Goal: Information Seeking & Learning: Understand process/instructions

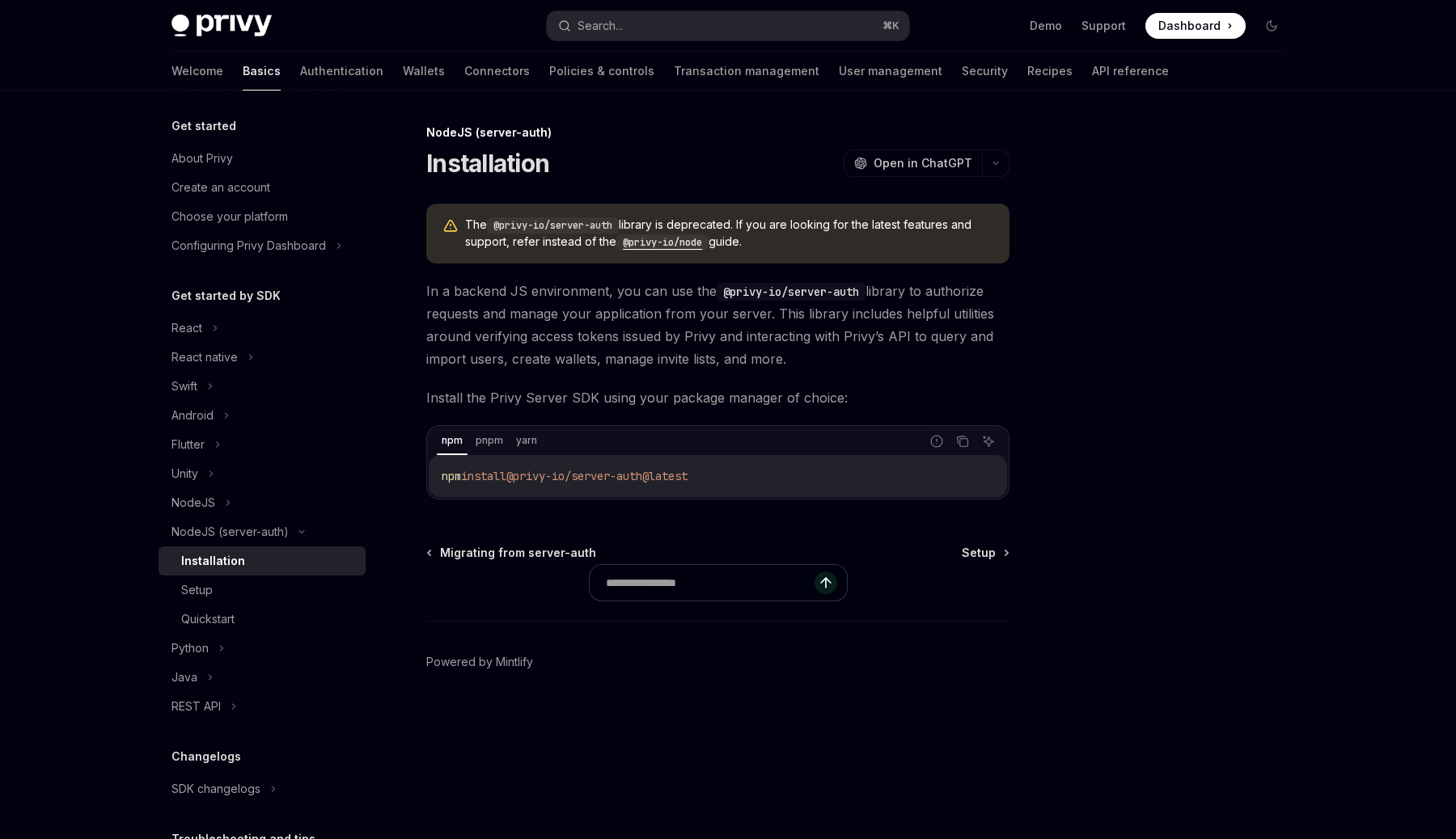
click at [649, 243] on code "@privy-io/node" at bounding box center [663, 242] width 93 height 16
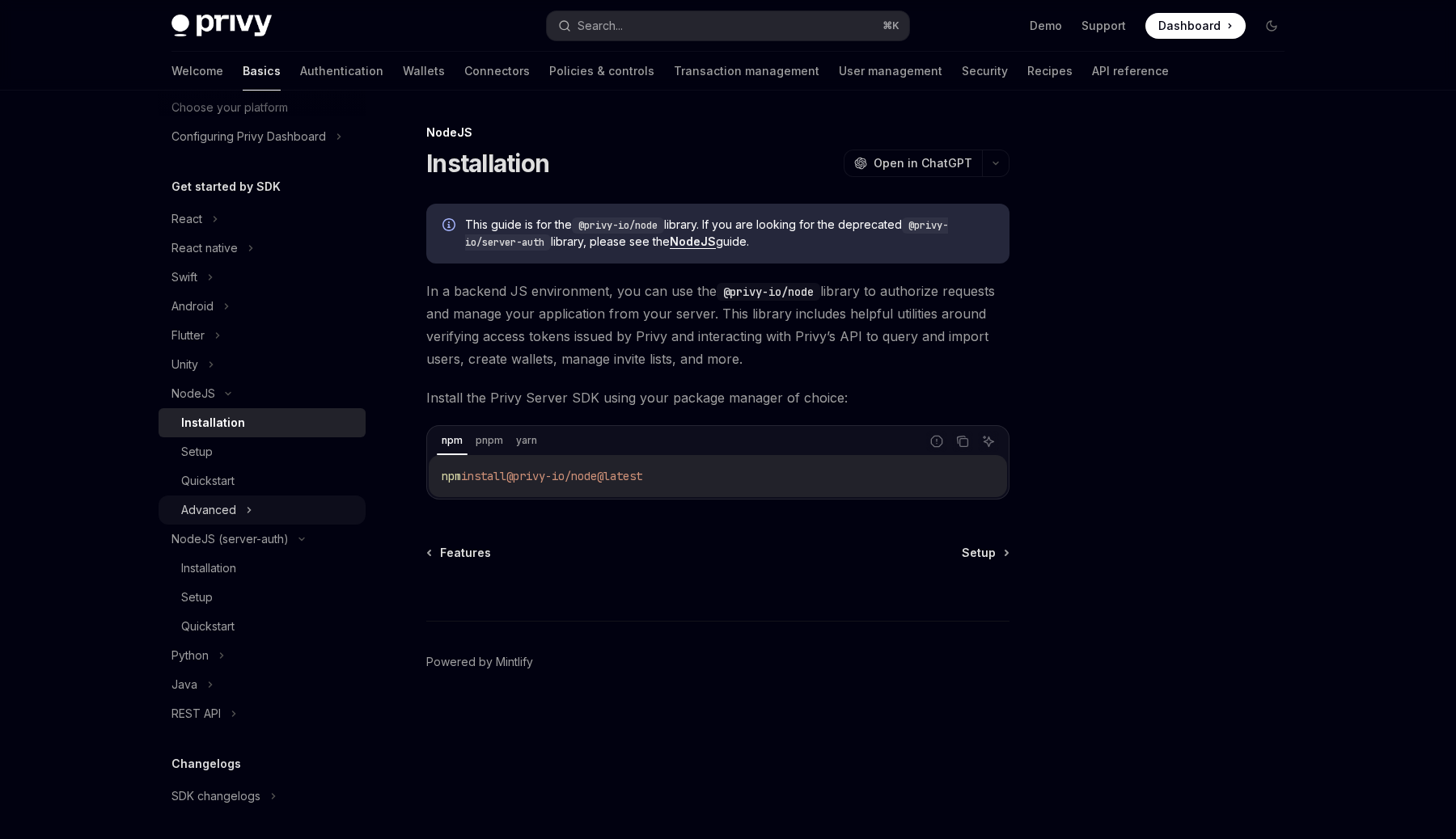
scroll to position [146, 0]
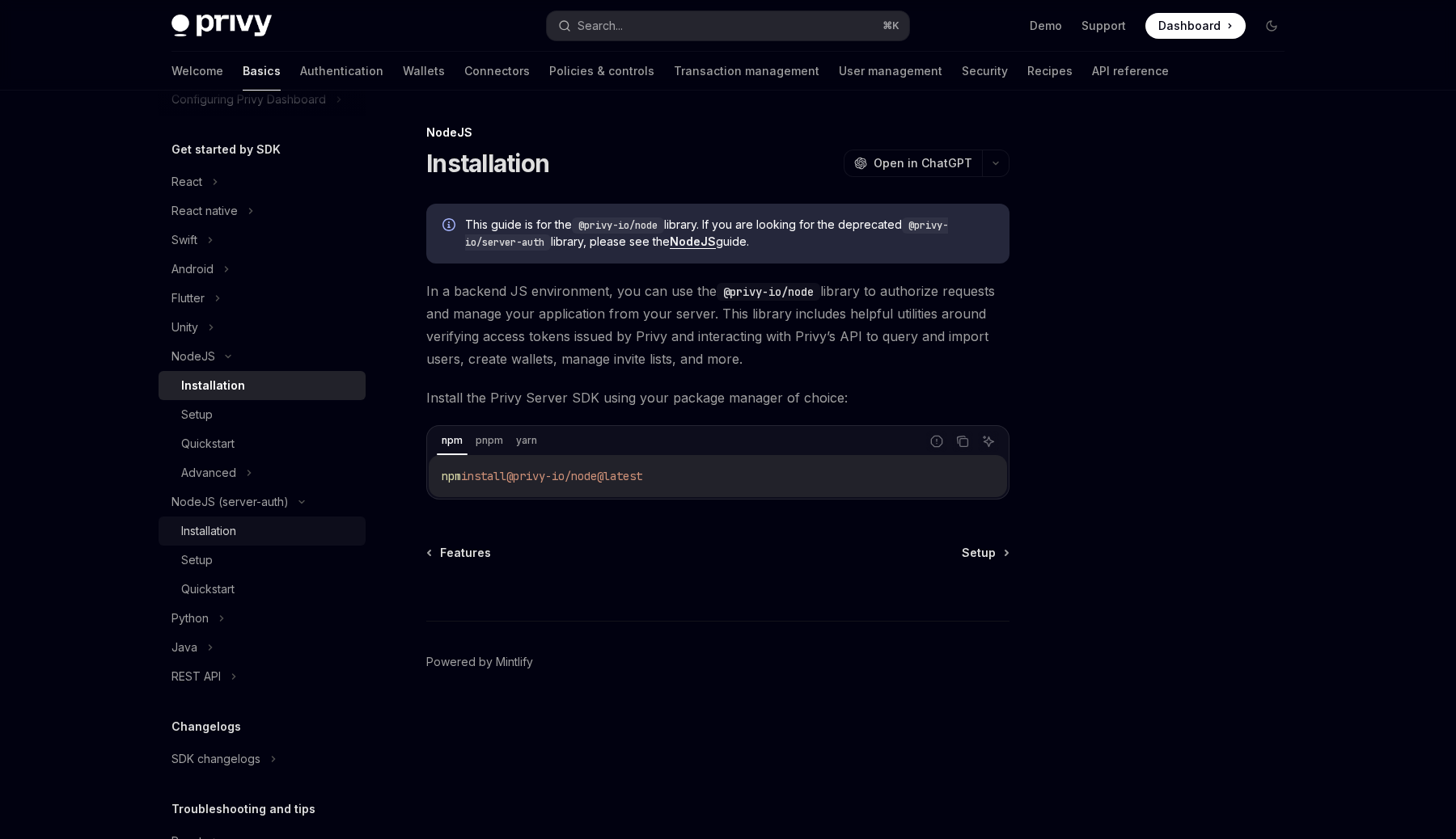
click at [234, 536] on div "Installation" at bounding box center [209, 530] width 55 height 19
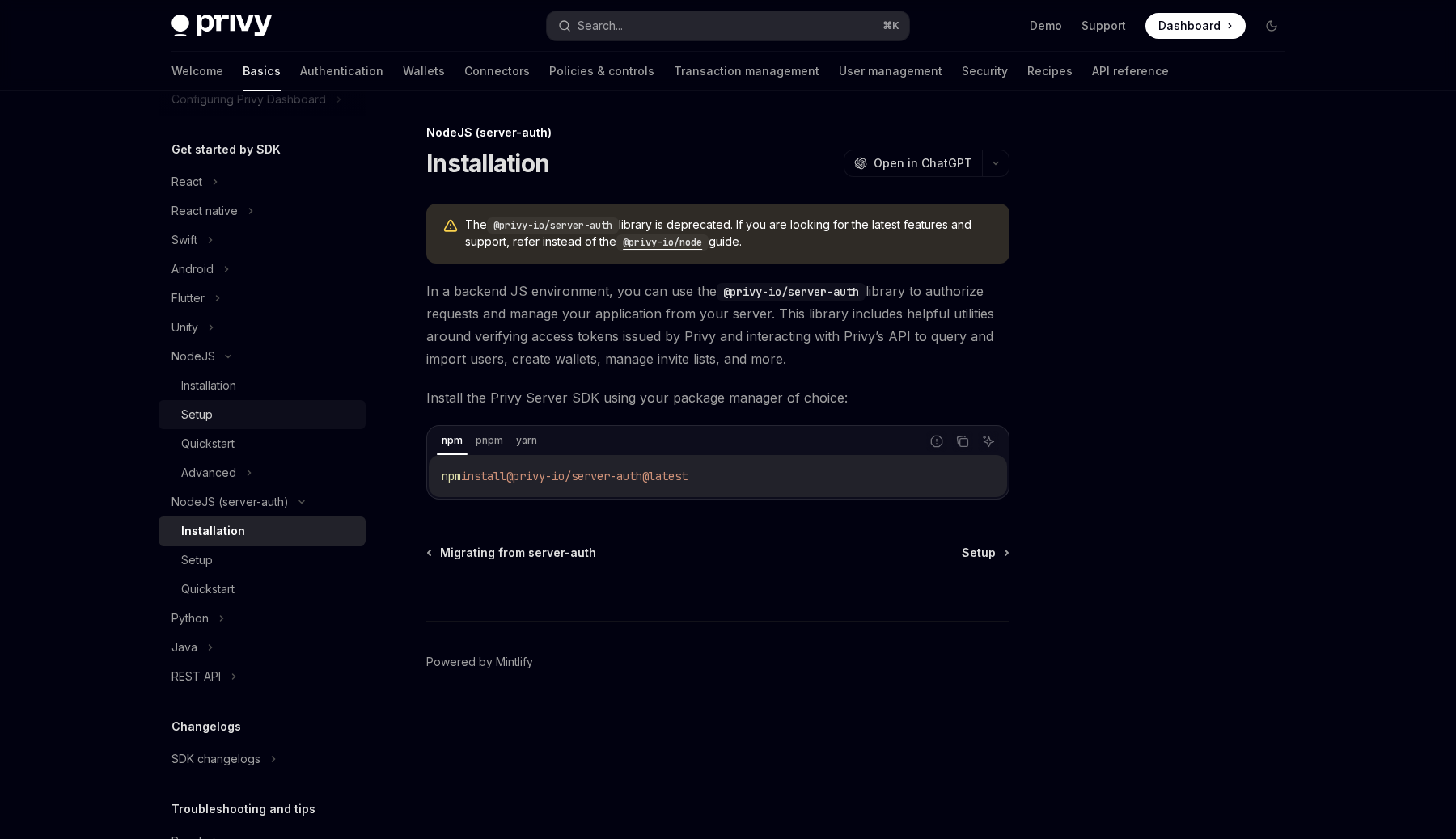
click at [255, 411] on div "Setup" at bounding box center [268, 414] width 174 height 19
type textarea "*"
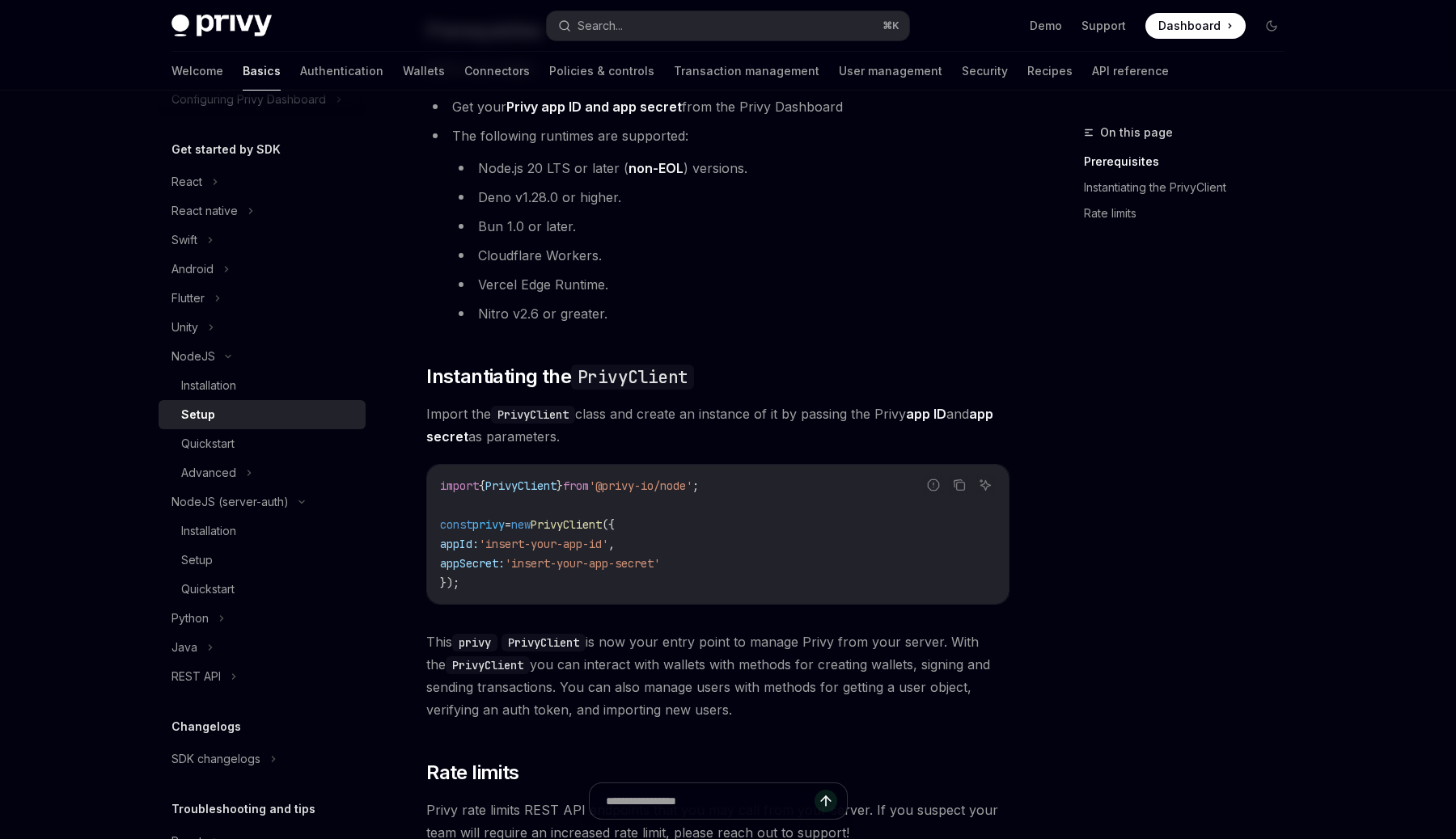
scroll to position [245, 0]
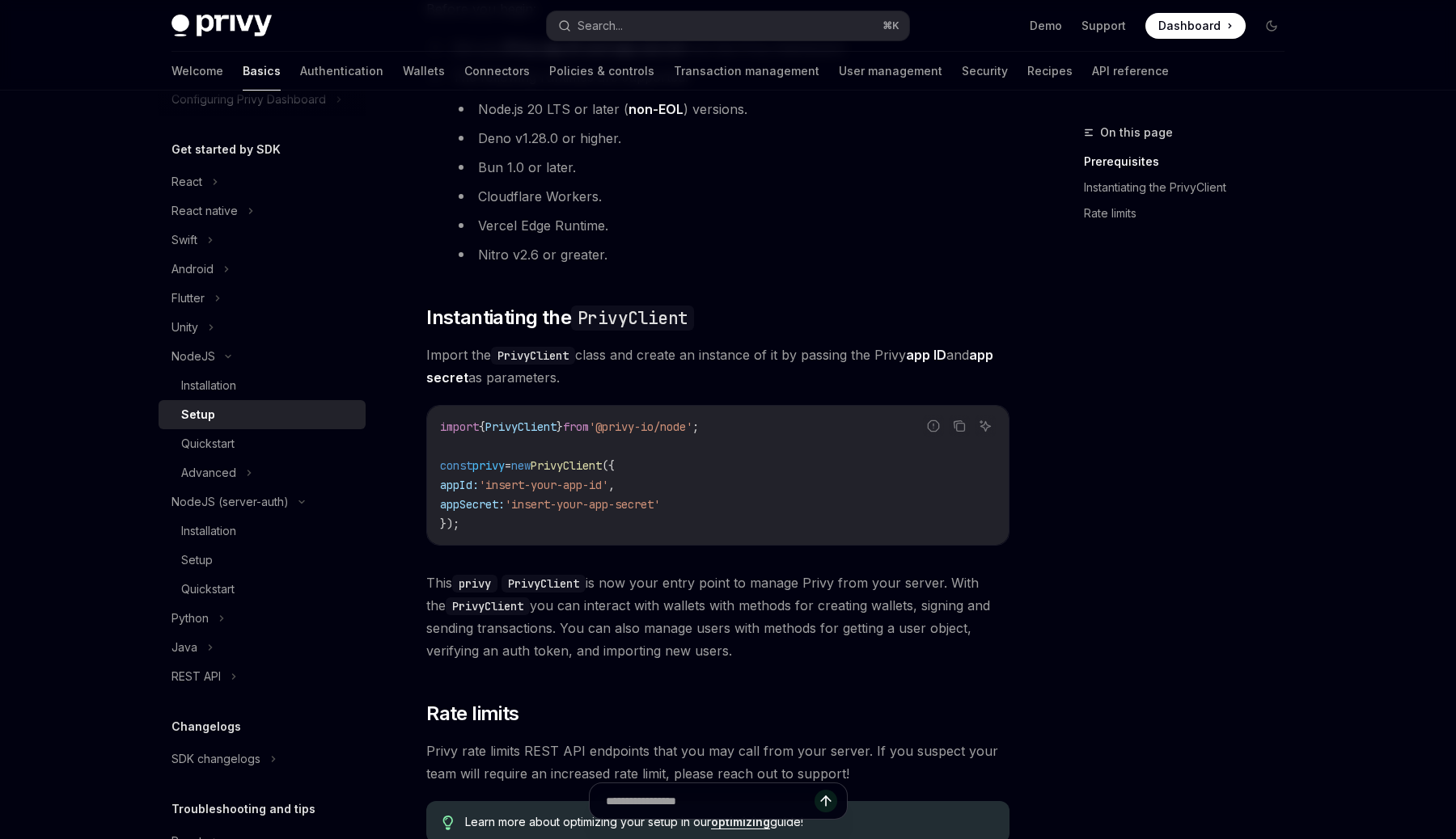
click at [680, 428] on span "'@privy-io/node'" at bounding box center [641, 426] width 103 height 14
click at [693, 446] on code "import { PrivyClient } from '@privy-io/node' ; const privy = new PrivyClient ({…" at bounding box center [718, 475] width 556 height 117
drag, startPoint x: 719, startPoint y: 430, endPoint x: 626, endPoint y: 435, distance: 93.1
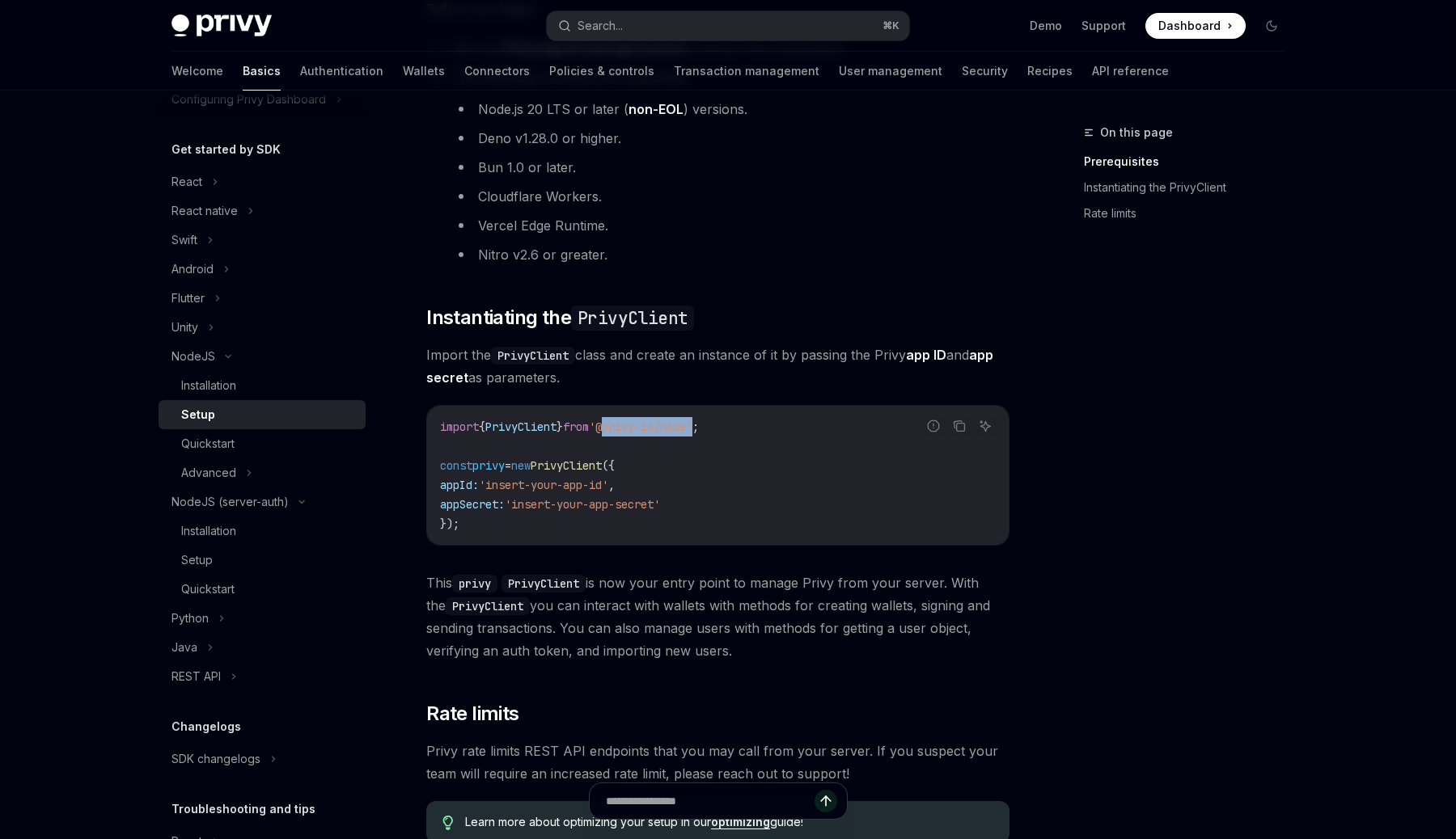
click at [626, 435] on code "import { PrivyClient } from '@privy-io/node' ; const privy = new PrivyClient ({…" at bounding box center [718, 475] width 556 height 117
copy span "@privy-io/node"
